Goal: Information Seeking & Learning: Learn about a topic

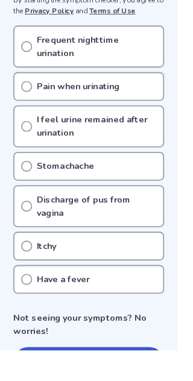
scroll to position [347, 0]
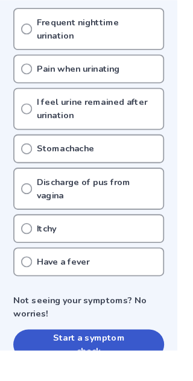
click at [122, 364] on button "Start a symptom check" at bounding box center [96, 374] width 164 height 33
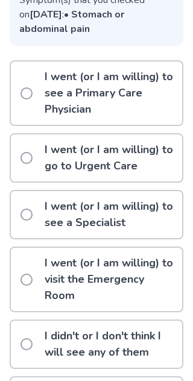
scroll to position [249, 0]
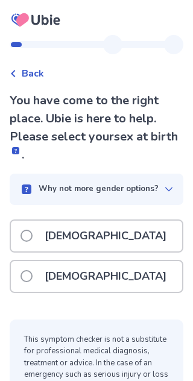
click at [116, 278] on div "[DEMOGRAPHIC_DATA]" at bounding box center [96, 276] width 171 height 31
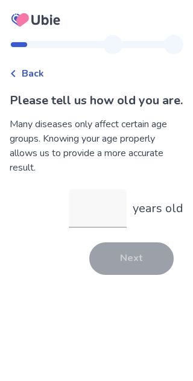
click at [101, 215] on input "years old" at bounding box center [98, 208] width 58 height 39
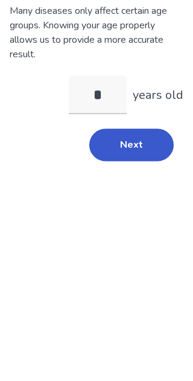
type input "**"
click at [138, 242] on button "Next" at bounding box center [131, 258] width 84 height 33
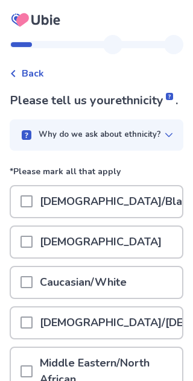
click at [168, 199] on div "[DEMOGRAPHIC_DATA]/Black" at bounding box center [96, 201] width 171 height 31
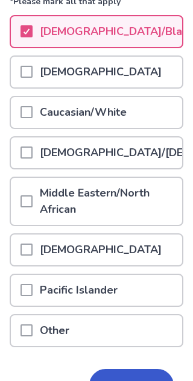
scroll to position [184, 0]
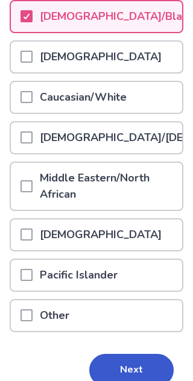
click at [141, 375] on button "Next" at bounding box center [131, 370] width 84 height 33
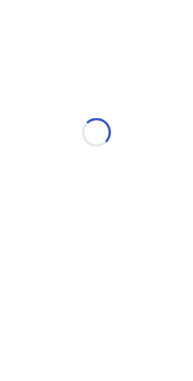
scroll to position [0, 0]
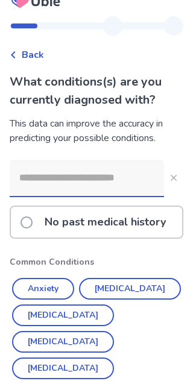
scroll to position [20, 0]
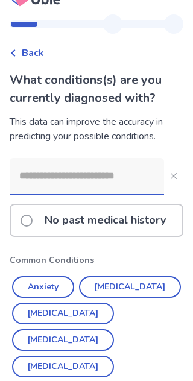
click at [141, 181] on input at bounding box center [87, 176] width 154 height 36
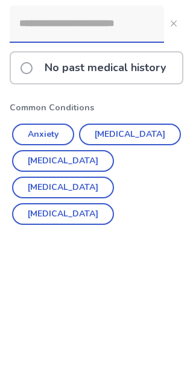
click at [114, 329] on button "[MEDICAL_DATA]" at bounding box center [63, 340] width 102 height 22
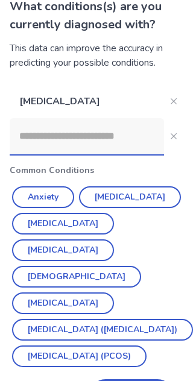
scroll to position [113, 0]
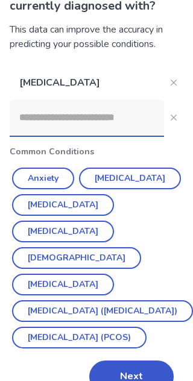
click at [122, 360] on button "Next" at bounding box center [131, 376] width 84 height 33
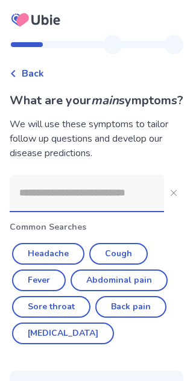
click at [134, 207] on input at bounding box center [87, 193] width 154 height 36
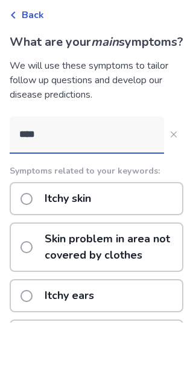
type input "****"
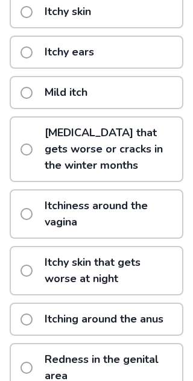
scroll to position [269, 0]
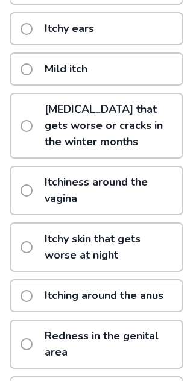
click at [98, 214] on p "Itchiness around the vagina" at bounding box center [109, 190] width 145 height 47
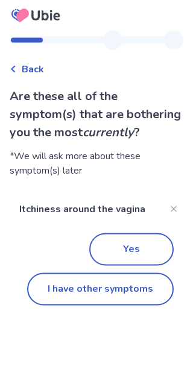
scroll to position [18, 0]
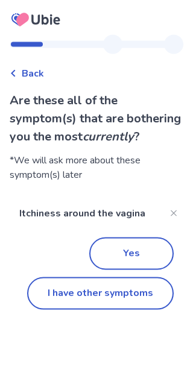
click at [126, 237] on button "Yes" at bounding box center [131, 253] width 84 height 33
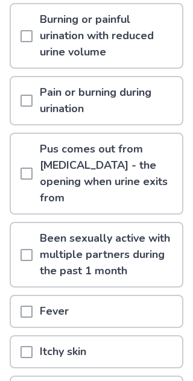
scroll to position [178, 0]
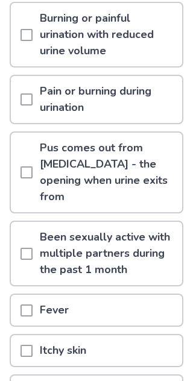
click at [140, 336] on div "Itchy skin" at bounding box center [96, 351] width 171 height 31
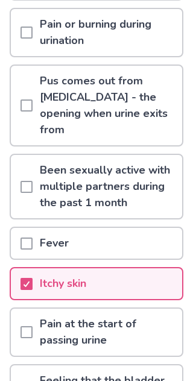
scroll to position [424, 0]
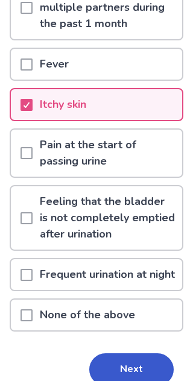
click at [168, 90] on div "Itchy skin" at bounding box center [96, 105] width 171 height 31
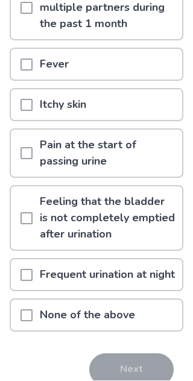
click at [122, 310] on p "None of the above" at bounding box center [88, 315] width 110 height 31
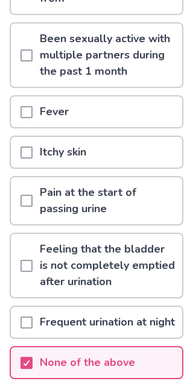
click at [140, 362] on div "None of the above" at bounding box center [96, 363] width 171 height 31
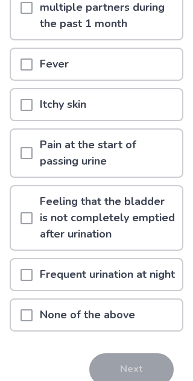
click at [153, 318] on div "None of the above" at bounding box center [96, 315] width 171 height 31
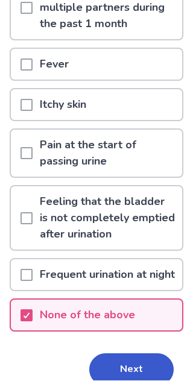
click at [153, 377] on button "Next" at bounding box center [131, 370] width 84 height 33
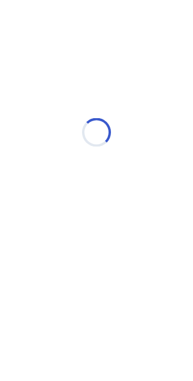
scroll to position [0, 0]
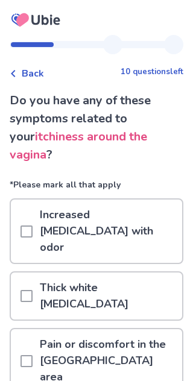
click at [180, 217] on p "Increased [MEDICAL_DATA] with odor" at bounding box center [107, 231] width 149 height 63
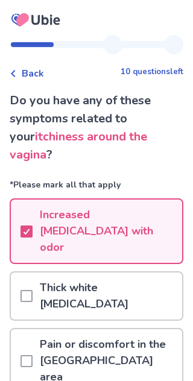
click at [181, 204] on p "Increased [MEDICAL_DATA] with odor" at bounding box center [107, 231] width 149 height 63
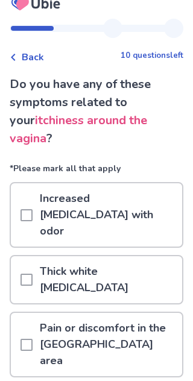
scroll to position [16, 0]
click at [177, 196] on p "Increased [MEDICAL_DATA] with odor" at bounding box center [107, 215] width 149 height 63
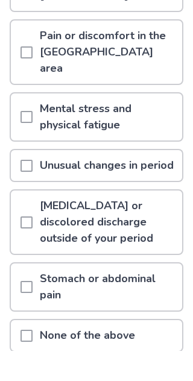
scroll to position [278, 0]
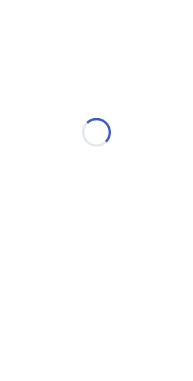
scroll to position [0, 0]
select select "*"
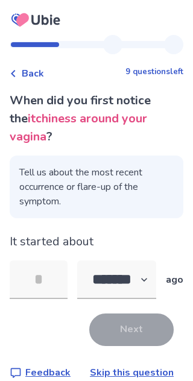
click at [68, 313] on div "Next" at bounding box center [97, 329] width 174 height 33
click at [37, 260] on input "tel" at bounding box center [39, 279] width 58 height 39
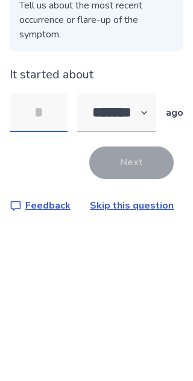
type input "*"
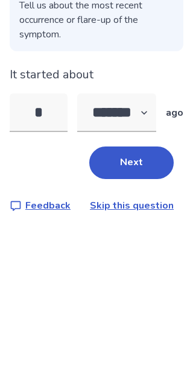
click at [149, 313] on button "Next" at bounding box center [131, 329] width 84 height 33
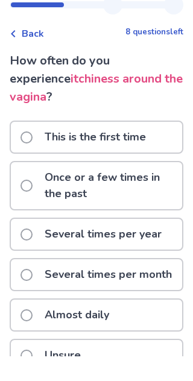
scroll to position [14, 0]
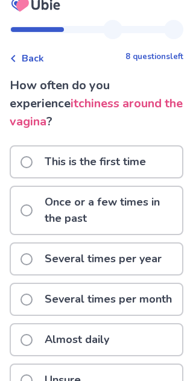
click at [103, 365] on div "Unsure" at bounding box center [96, 380] width 171 height 31
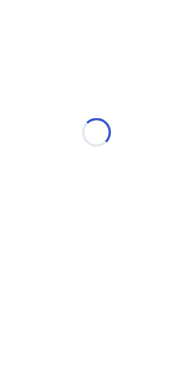
scroll to position [0, 0]
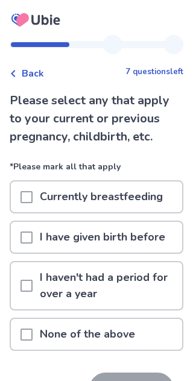
click at [61, 330] on p "None of the above" at bounding box center [88, 334] width 110 height 31
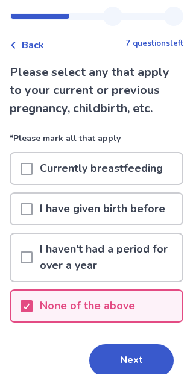
scroll to position [19, 0]
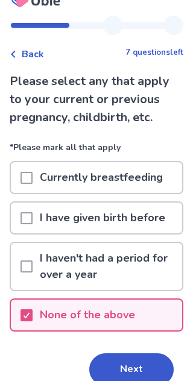
click at [105, 369] on button "Next" at bounding box center [131, 370] width 84 height 33
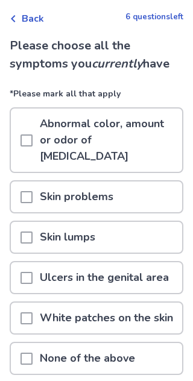
scroll to position [55, 0]
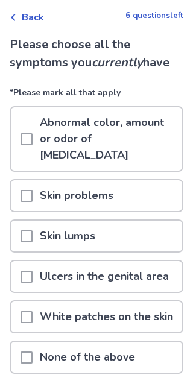
click at [79, 347] on p "None of the above" at bounding box center [88, 357] width 110 height 31
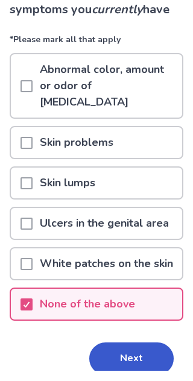
scroll to position [98, 0]
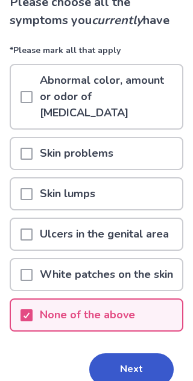
click at [124, 354] on button "Next" at bounding box center [131, 370] width 84 height 33
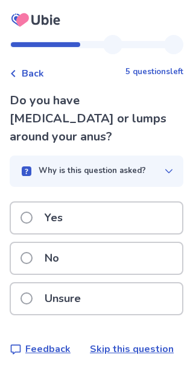
click at [125, 243] on div "No" at bounding box center [96, 258] width 171 height 31
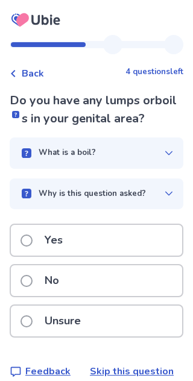
click at [133, 281] on div "No" at bounding box center [96, 280] width 171 height 31
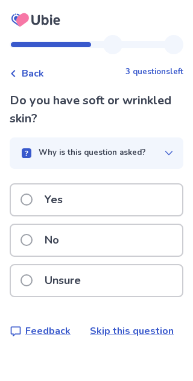
click at [155, 203] on div "Yes" at bounding box center [96, 199] width 171 height 31
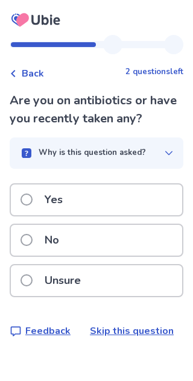
click at [136, 241] on div "No" at bounding box center [96, 240] width 171 height 31
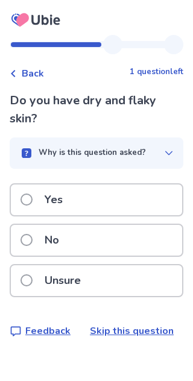
click at [135, 240] on div "No" at bounding box center [96, 240] width 171 height 31
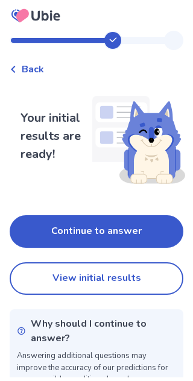
scroll to position [18, 0]
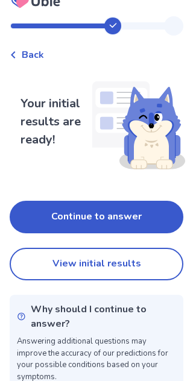
click at [145, 265] on button "View initial results" at bounding box center [97, 264] width 174 height 33
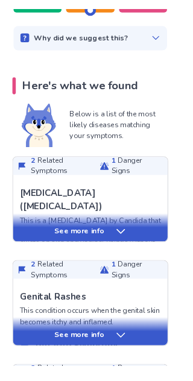
scroll to position [195, 0]
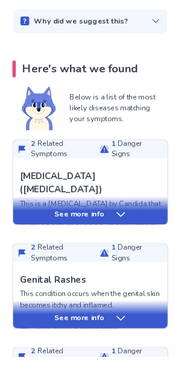
click at [157, 230] on div "See more info" at bounding box center [96, 229] width 165 height 12
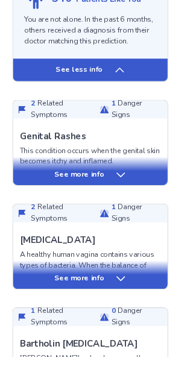
click at [155, 169] on div "See more info" at bounding box center [96, 183] width 165 height 30
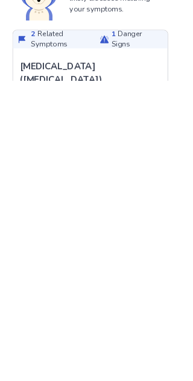
scroll to position [0, 0]
